Goal: Find specific page/section: Find specific page/section

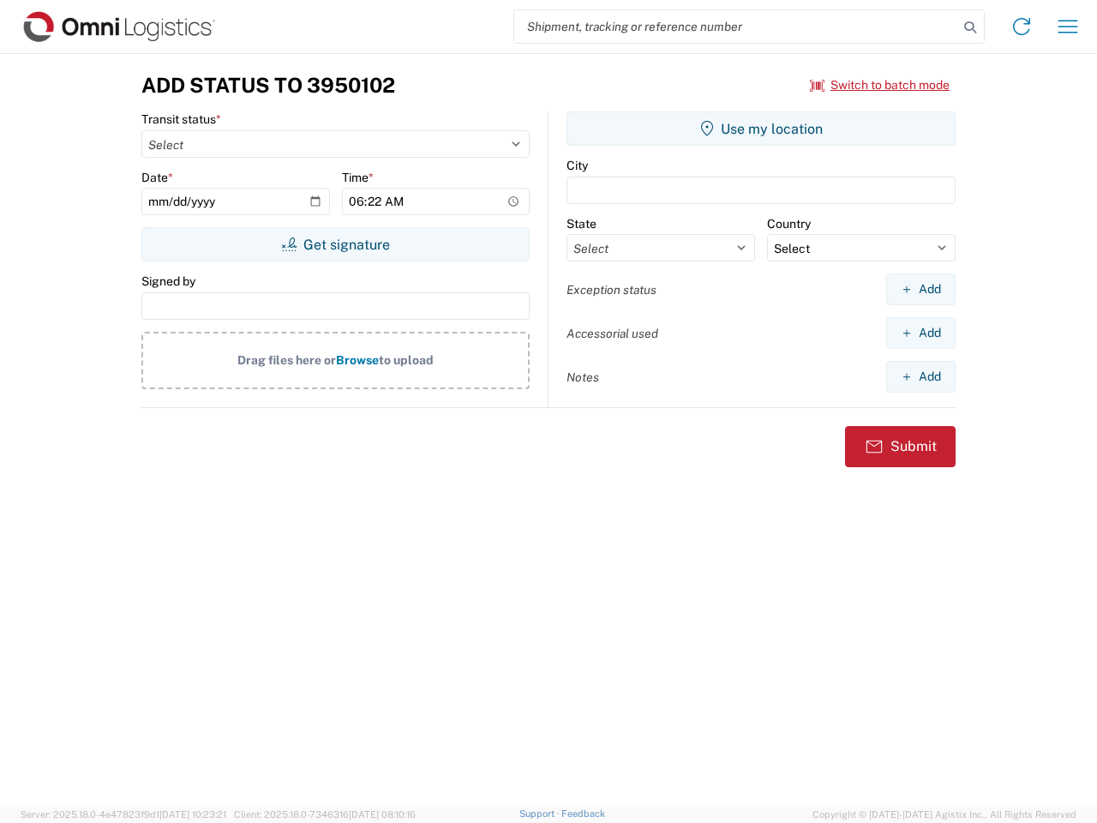
click at [736, 27] on input "search" at bounding box center [736, 26] width 444 height 33
click at [970, 27] on icon at bounding box center [970, 27] width 24 height 24
click at [1022, 27] on icon at bounding box center [1021, 26] width 27 height 27
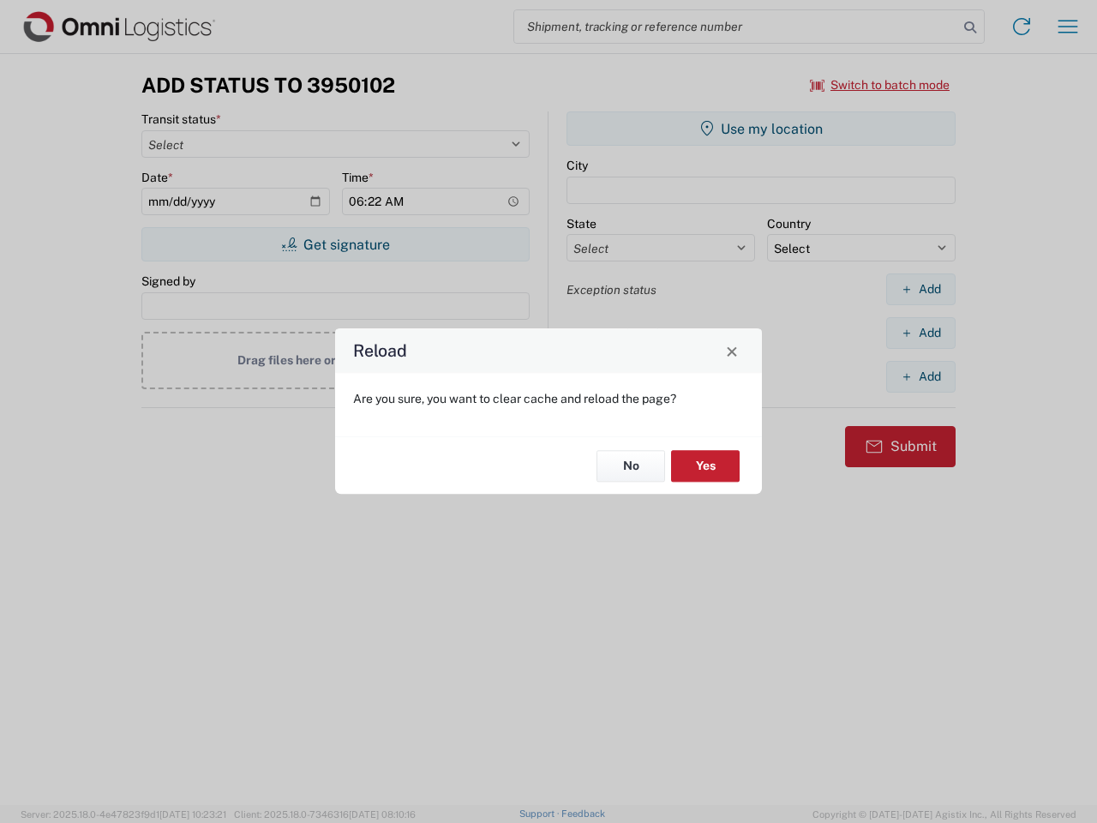
click at [1068, 27] on div "Reload Are you sure, you want to clear cache and reload the page? No Yes" at bounding box center [548, 411] width 1097 height 823
click at [880, 85] on div "Reload Are you sure, you want to clear cache and reload the page? No Yes" at bounding box center [548, 411] width 1097 height 823
click at [335, 244] on div "Reload Are you sure, you want to clear cache and reload the page? No Yes" at bounding box center [548, 411] width 1097 height 823
click at [761, 129] on div "Reload Are you sure, you want to clear cache and reload the page? No Yes" at bounding box center [548, 411] width 1097 height 823
click at [921, 289] on div "Reload Are you sure, you want to clear cache and reload the page? No Yes" at bounding box center [548, 411] width 1097 height 823
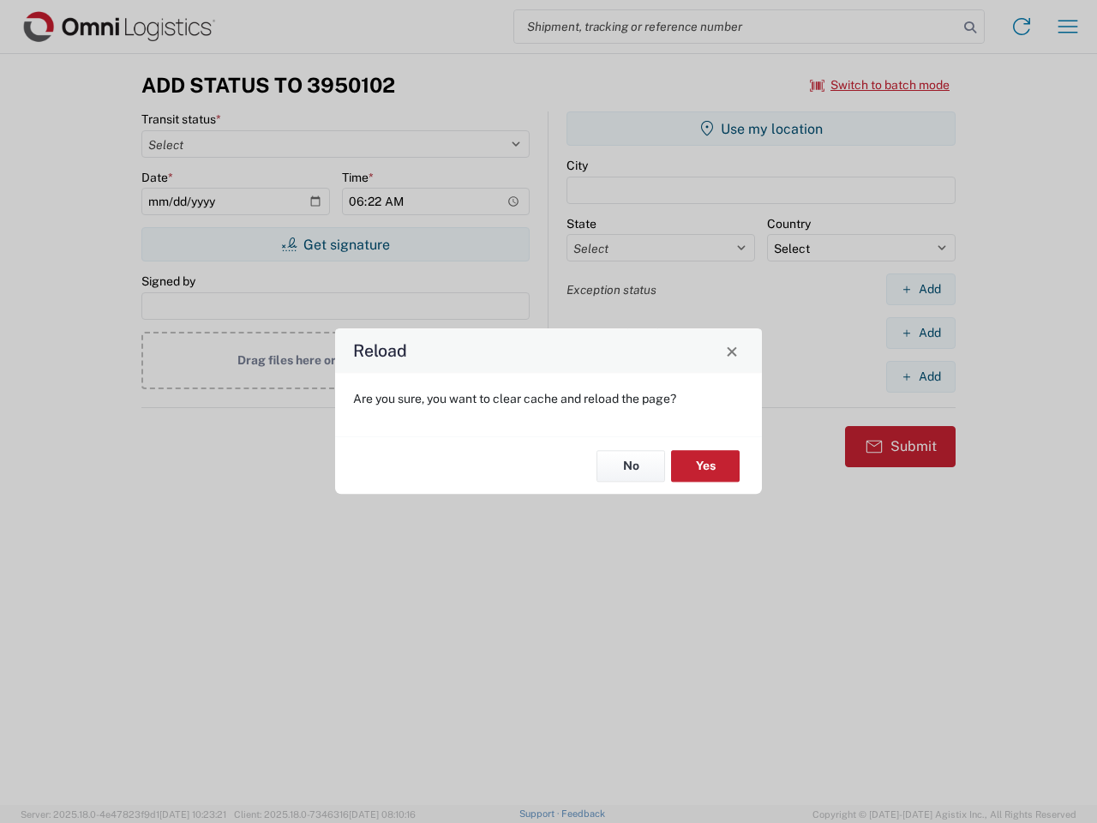
click at [921, 333] on div "Reload Are you sure, you want to clear cache and reload the page? No Yes" at bounding box center [548, 411] width 1097 height 823
click at [921, 376] on div "Reload Are you sure, you want to clear cache and reload the page? No Yes" at bounding box center [548, 411] width 1097 height 823
